Goal: Find specific page/section: Find specific page/section

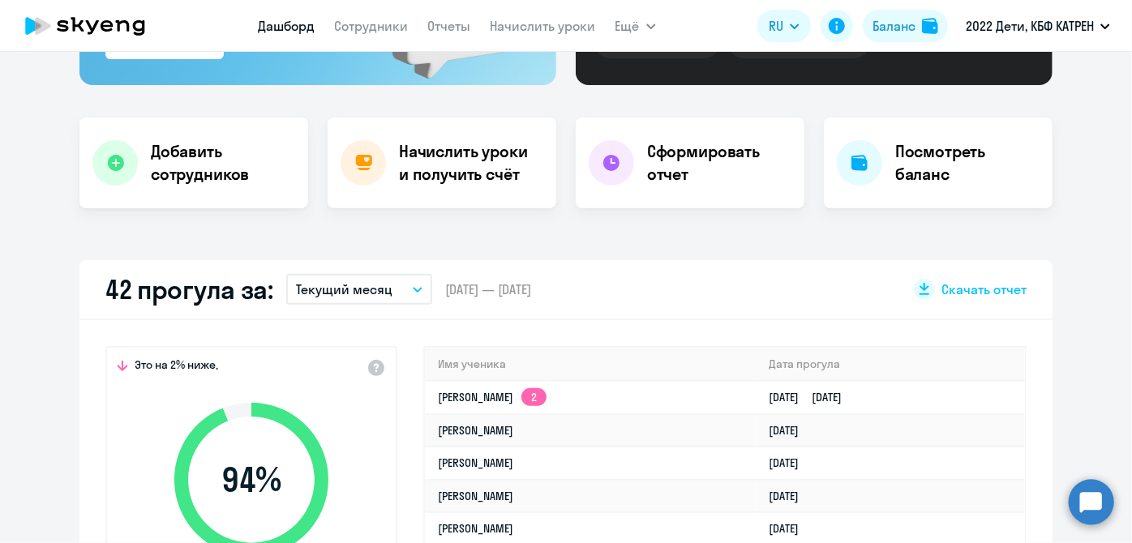
scroll to position [294, 0]
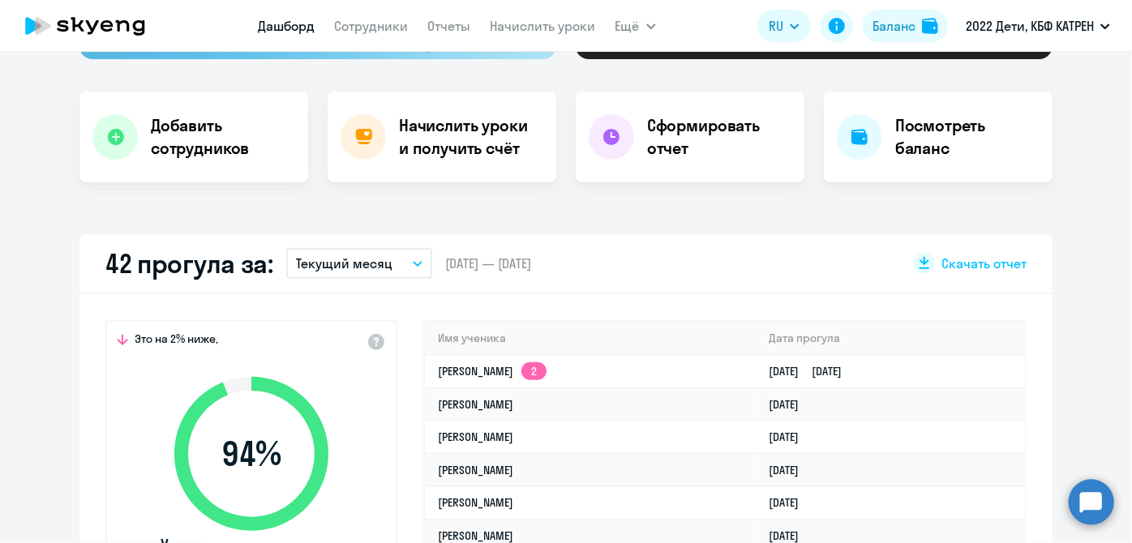
click at [1096, 514] on circle at bounding box center [1090, 501] width 45 height 45
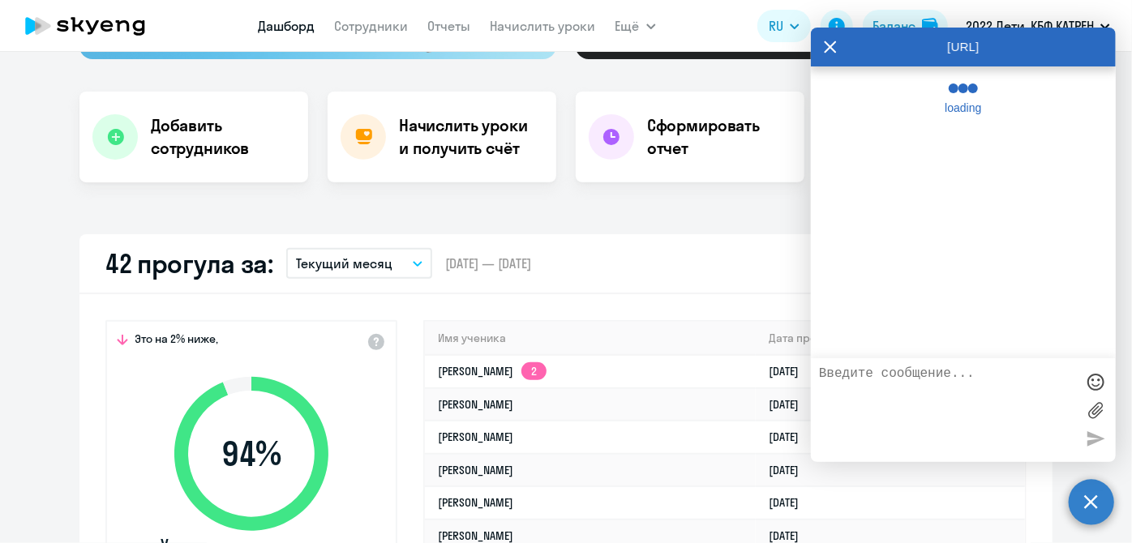
select select "30"
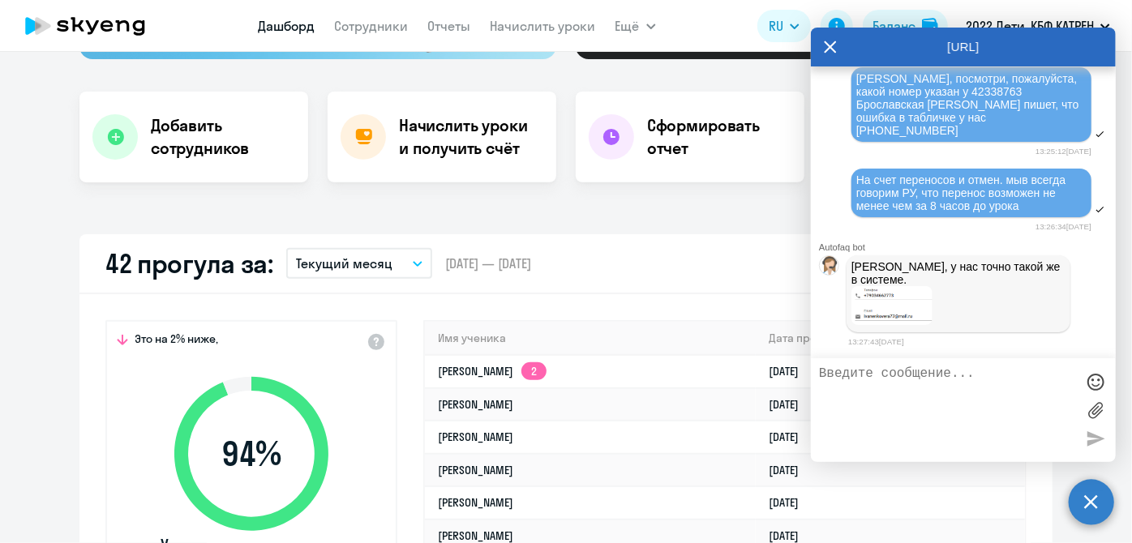
scroll to position [235107, 0]
click at [905, 413] on textarea at bounding box center [947, 410] width 256 height 88
type textarea "странно. ок. [PERSON_NAME] уточняет у П где расхождение"
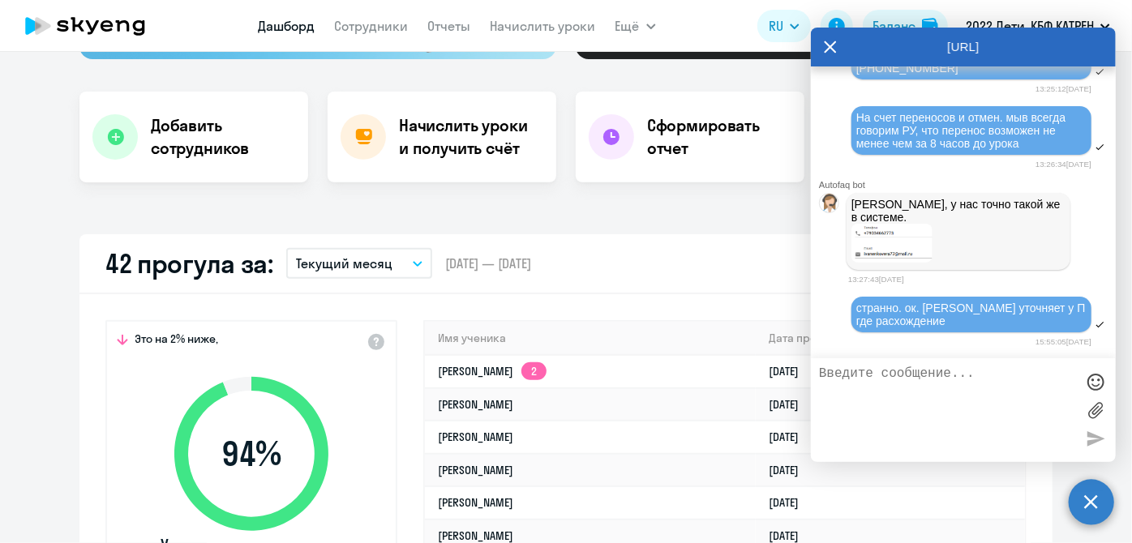
scroll to position [235169, 0]
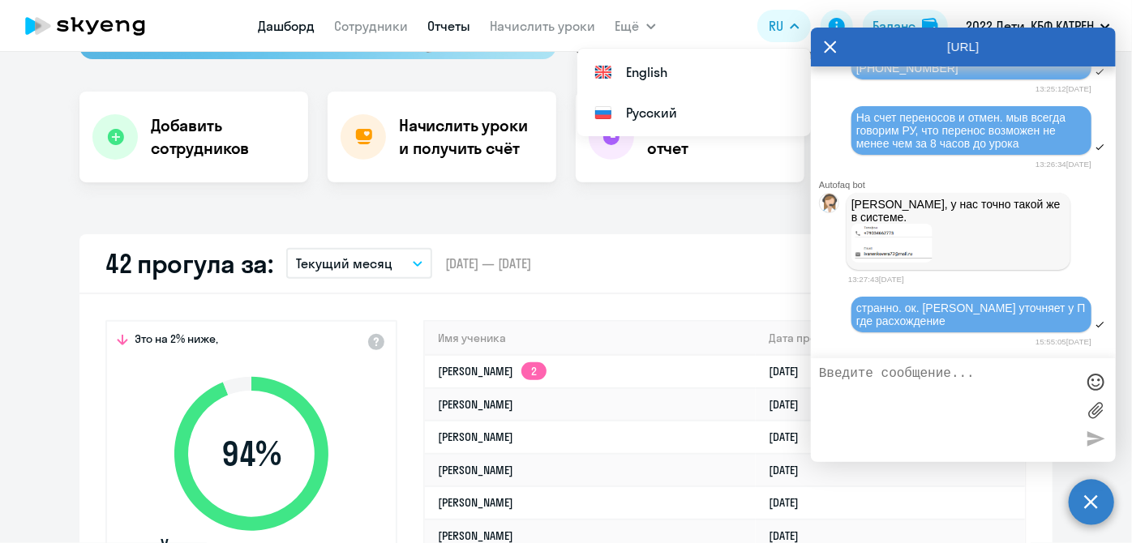
click at [461, 30] on link "Отчеты" at bounding box center [449, 26] width 43 height 16
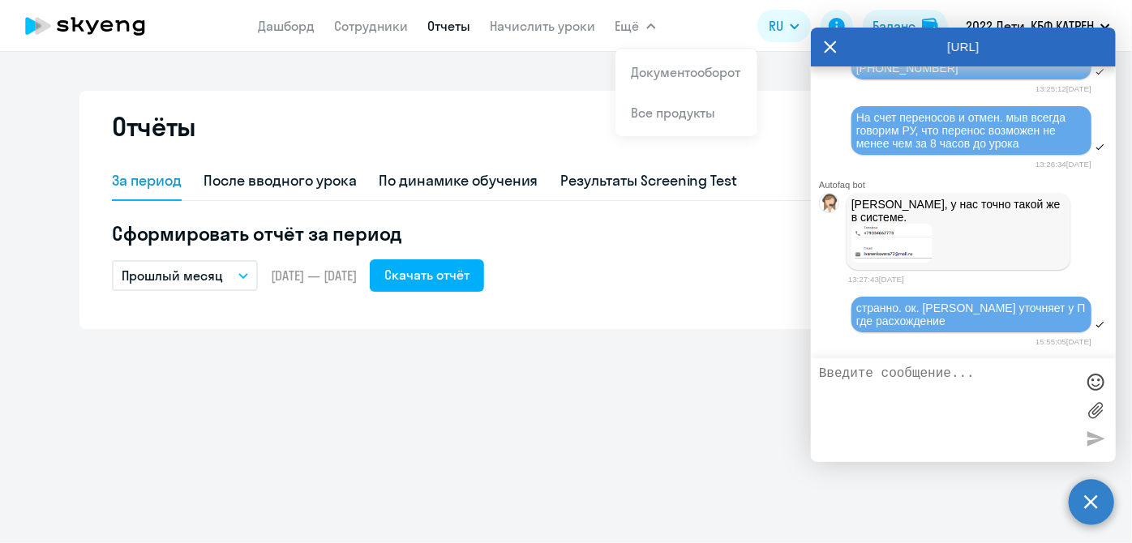
click at [620, 28] on span "Ещё" at bounding box center [627, 25] width 24 height 19
click at [646, 26] on icon "button" at bounding box center [651, 27] width 10 height 6
click at [694, 79] on link "Документооборот" at bounding box center [685, 72] width 109 height 16
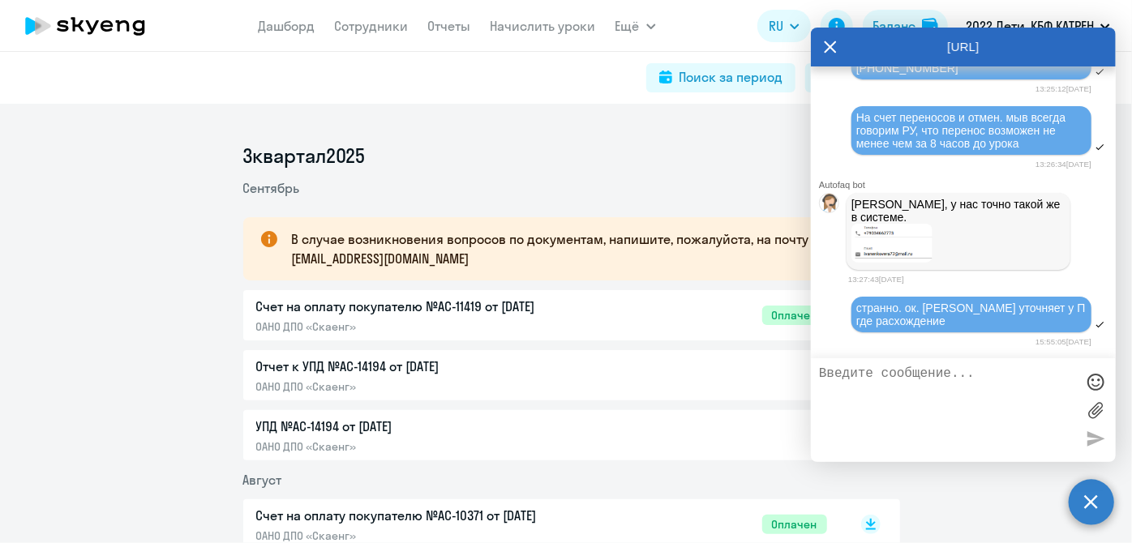
click at [832, 50] on icon at bounding box center [830, 47] width 12 height 12
click at [387, 169] on li "3 квартал 2025" at bounding box center [571, 156] width 657 height 26
click at [354, 169] on li "3 квартал 2025" at bounding box center [571, 156] width 657 height 26
click at [323, 169] on li "3 квартал 2025" at bounding box center [571, 156] width 657 height 26
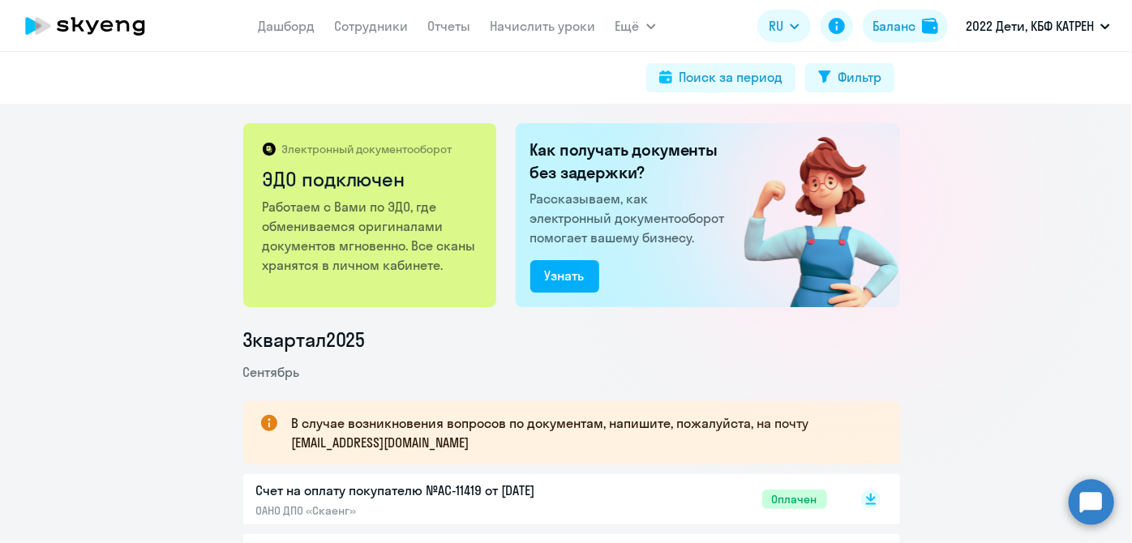
scroll to position [220, 0]
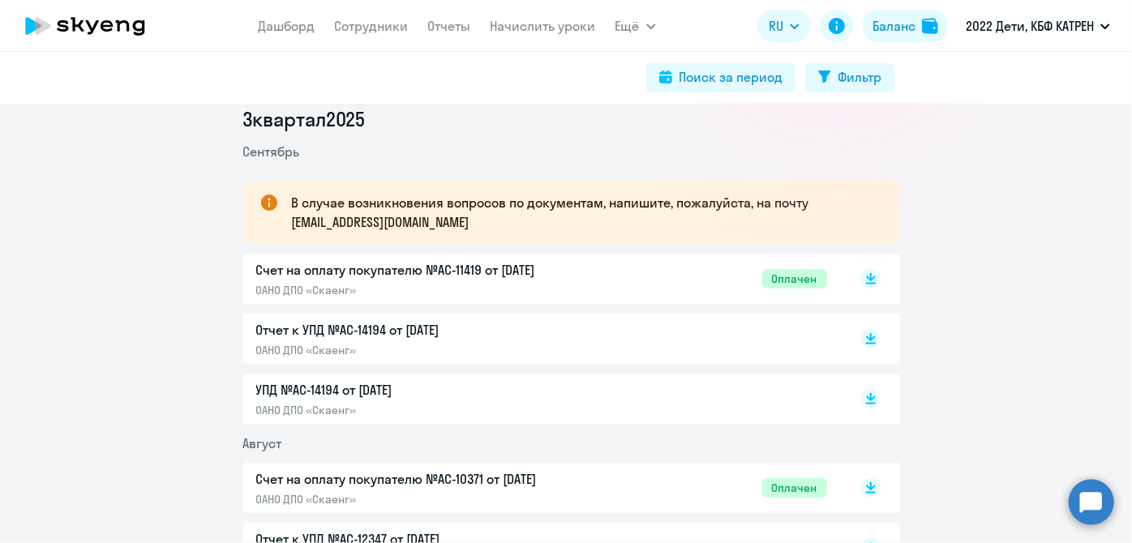
click at [322, 346] on p "ОАНО ДПО «Скаенг»" at bounding box center [426, 350] width 340 height 15
click at [1093, 513] on circle at bounding box center [1090, 501] width 45 height 45
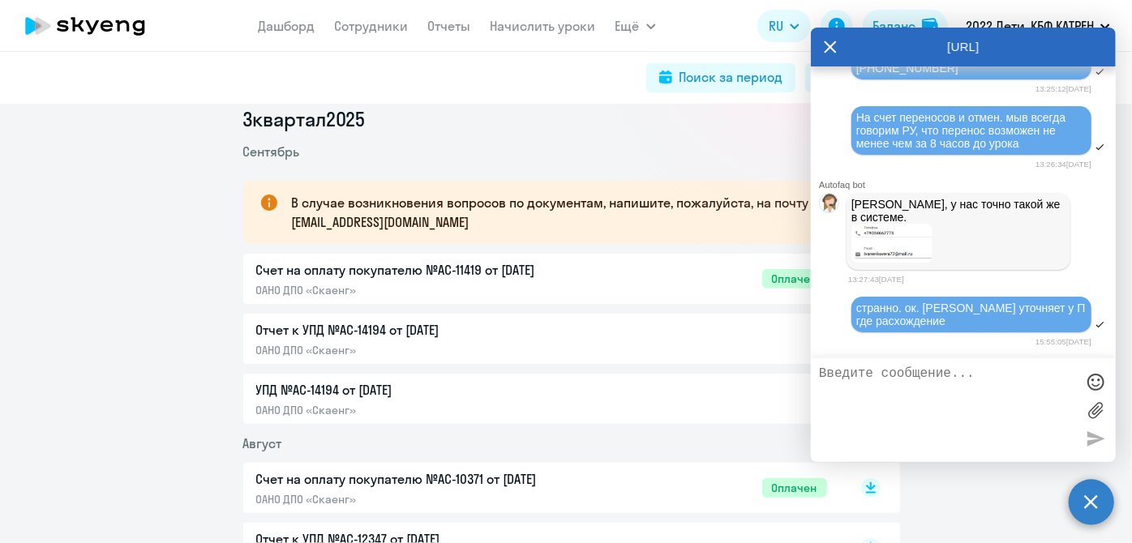
scroll to position [234995, 0]
drag, startPoint x: 938, startPoint y: 203, endPoint x: 1042, endPoint y: 220, distance: 105.9
click at [1042, 75] on span "[PERSON_NAME], посмотри, пожалуйста, какой номер указан у 42338763 Брославская …" at bounding box center [969, 42] width 226 height 65
copy span "42338763 [PERSON_NAME]"
click at [824, 49] on icon at bounding box center [830, 47] width 13 height 39
